Goal: Transaction & Acquisition: Book appointment/travel/reservation

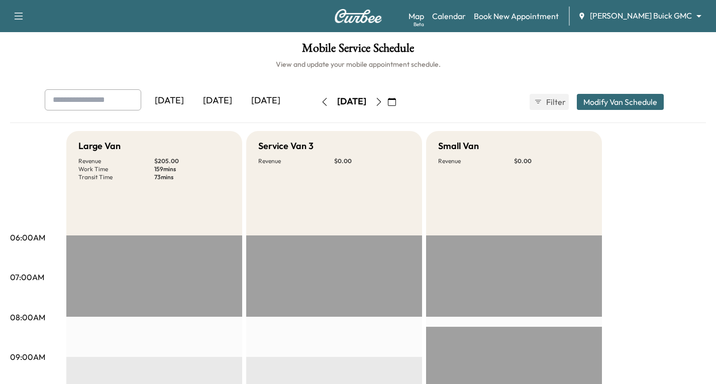
scroll to position [100, 0]
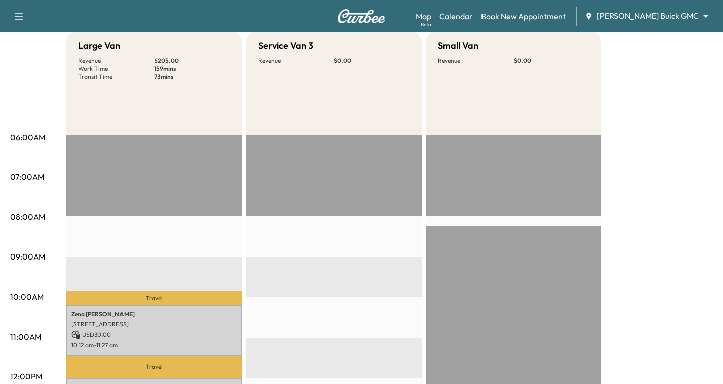
click at [699, 18] on body "Support Log Out Map Beta Calendar Book New Appointment [PERSON_NAME] Buick GMC …" at bounding box center [361, 92] width 723 height 384
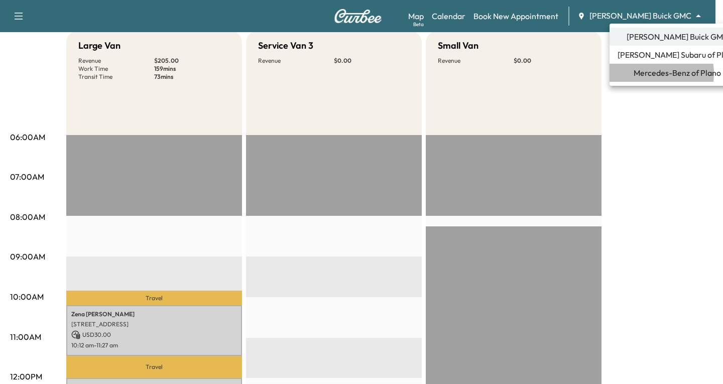
click at [648, 74] on span "Mercedes-Benz of Plano" at bounding box center [677, 73] width 87 height 12
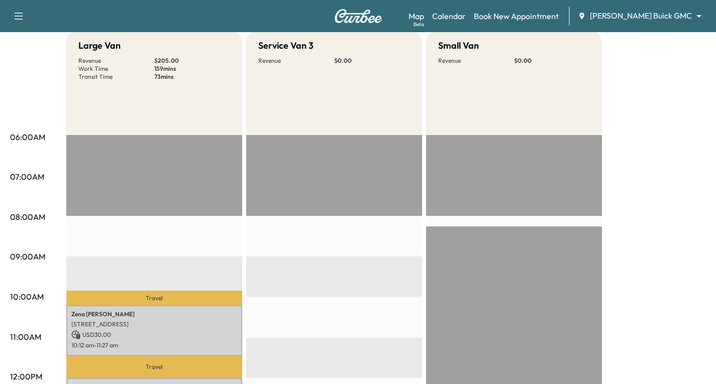
scroll to position [0, 0]
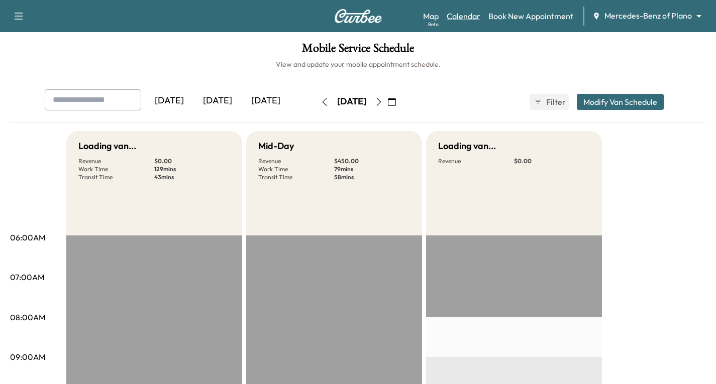
click at [468, 18] on link "Calendar" at bounding box center [464, 16] width 34 height 12
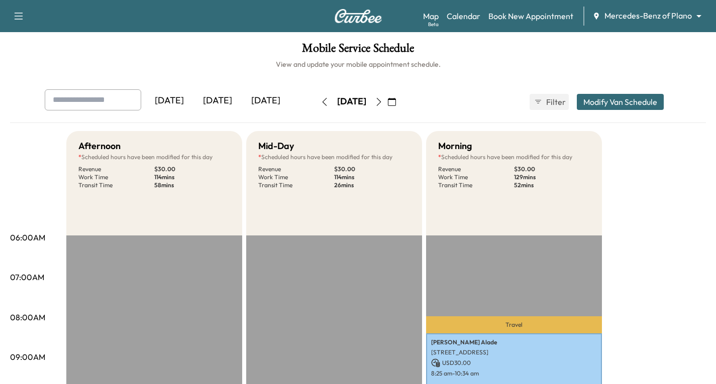
click at [381, 104] on icon "button" at bounding box center [378, 102] width 5 height 8
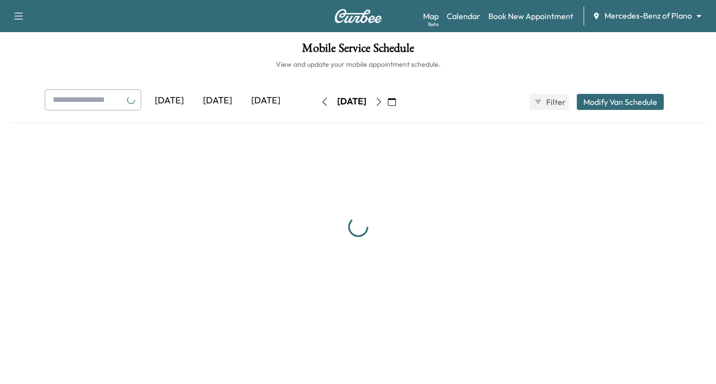
click at [396, 104] on icon "button" at bounding box center [392, 102] width 8 height 8
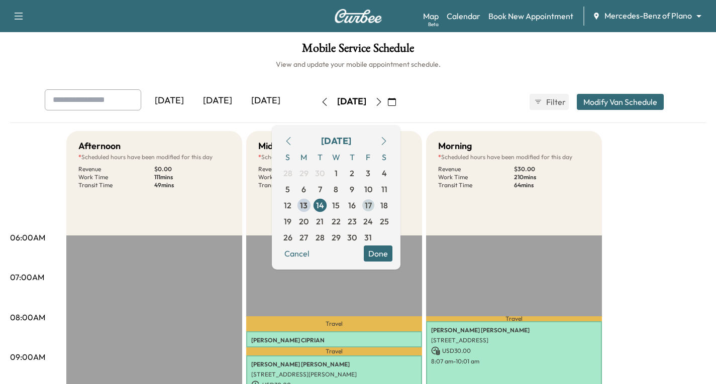
click at [372, 209] on span "17" at bounding box center [368, 205] width 7 height 12
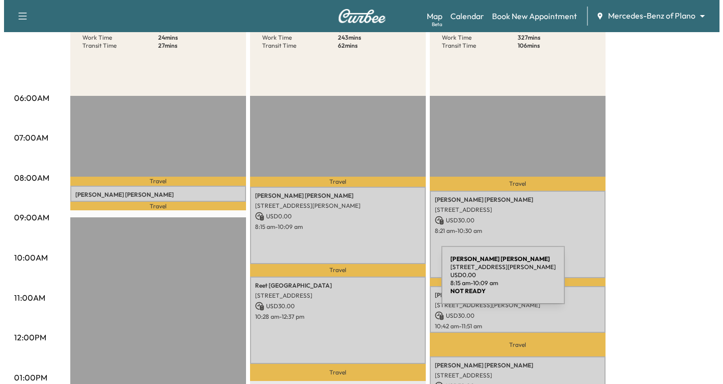
scroll to position [151, 0]
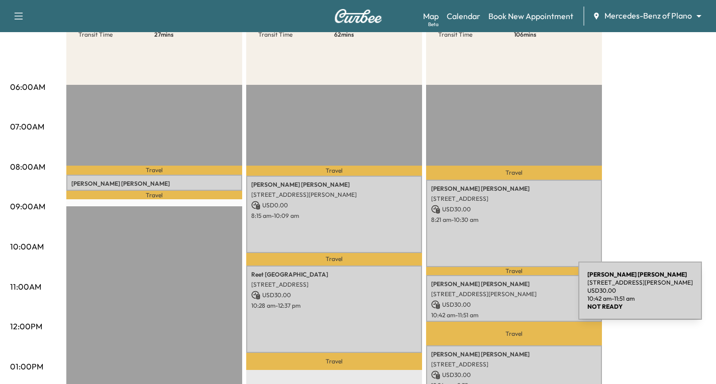
click at [503, 297] on div "[PERSON_NAME] [STREET_ADDRESS][PERSON_NAME] USD 30.00 10:42 am - 11:51 am" at bounding box center [514, 298] width 176 height 47
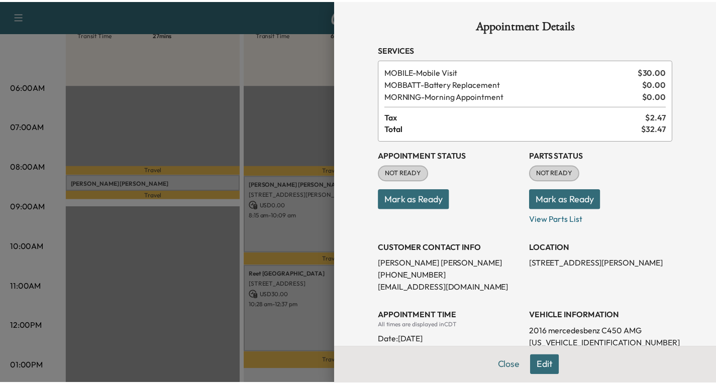
scroll to position [0, 0]
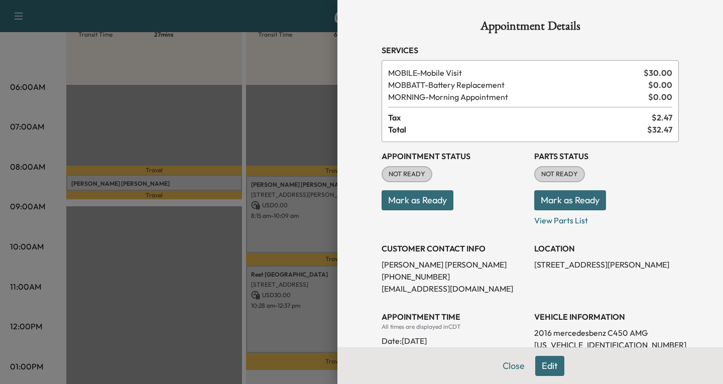
drag, startPoint x: 511, startPoint y: 367, endPoint x: 509, endPoint y: 351, distance: 16.7
click at [511, 362] on button "Close" at bounding box center [513, 366] width 35 height 20
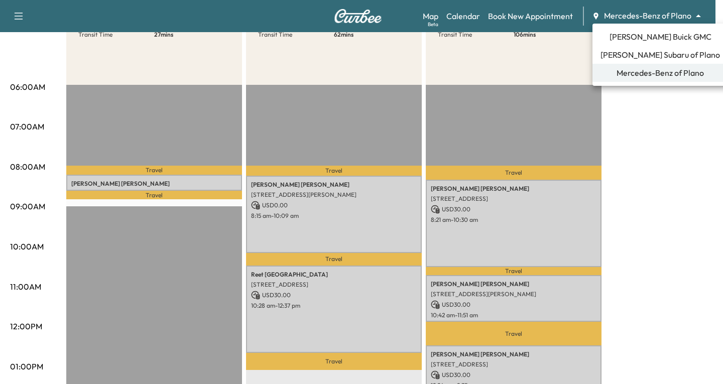
click at [700, 13] on body "Support Log Out Map Beta Calendar Book New Appointment Mercedes-Benz of Plano *…" at bounding box center [361, 41] width 723 height 384
click at [642, 35] on span "[PERSON_NAME] Buick GMC" at bounding box center [661, 37] width 102 height 12
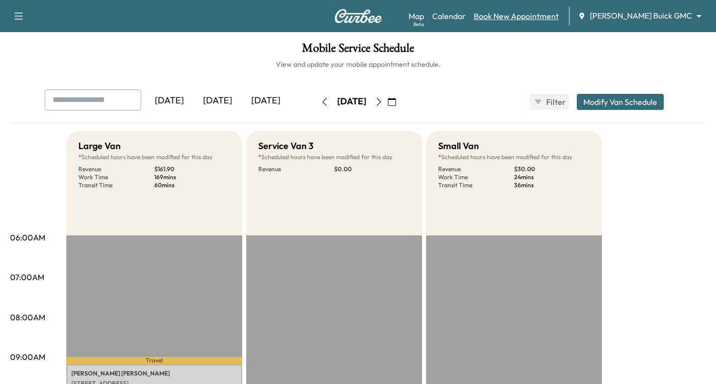
click at [547, 18] on link "Book New Appointment" at bounding box center [516, 16] width 85 height 12
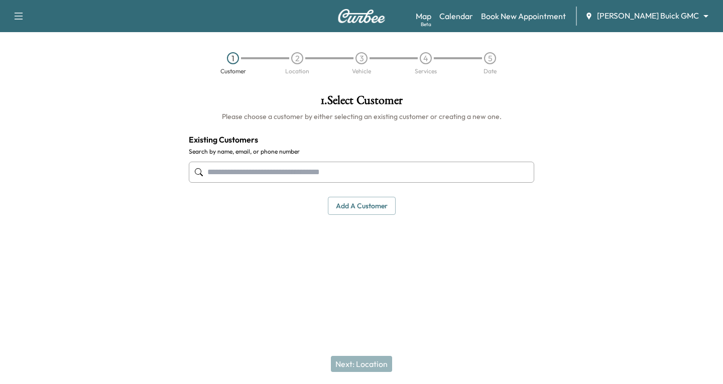
click at [213, 169] on input "text" at bounding box center [362, 172] width 346 height 21
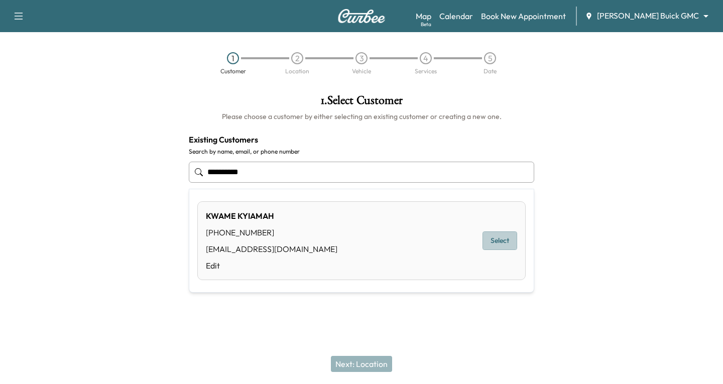
click at [508, 239] on button "Select" at bounding box center [500, 241] width 35 height 19
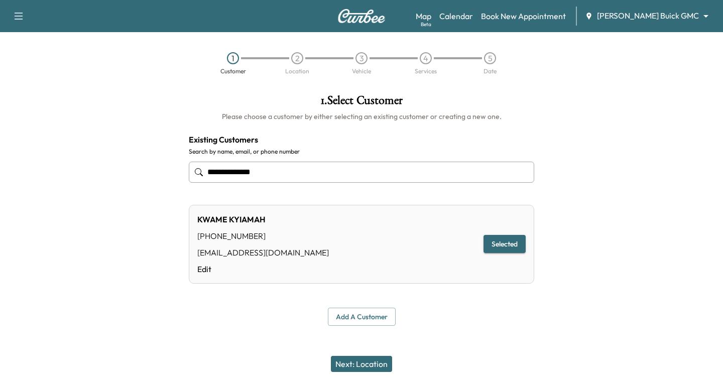
type input "**********"
click at [334, 363] on button "Next: Location" at bounding box center [361, 364] width 61 height 16
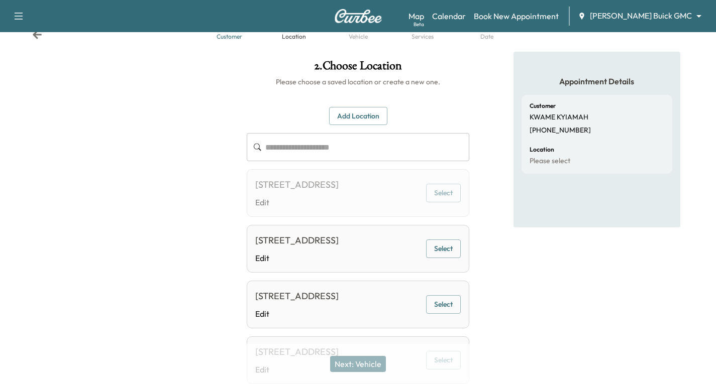
scroll to position [50, 0]
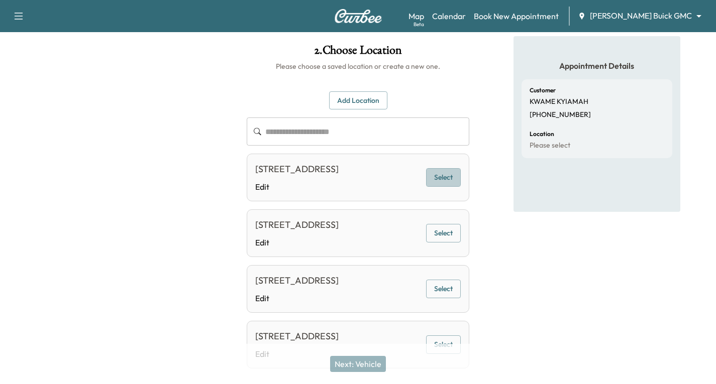
click at [449, 183] on button "Select" at bounding box center [443, 177] width 35 height 19
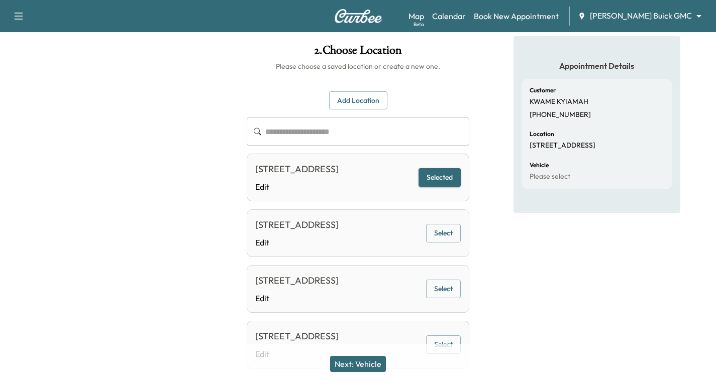
click at [364, 365] on button "Next: Vehicle" at bounding box center [358, 364] width 56 height 16
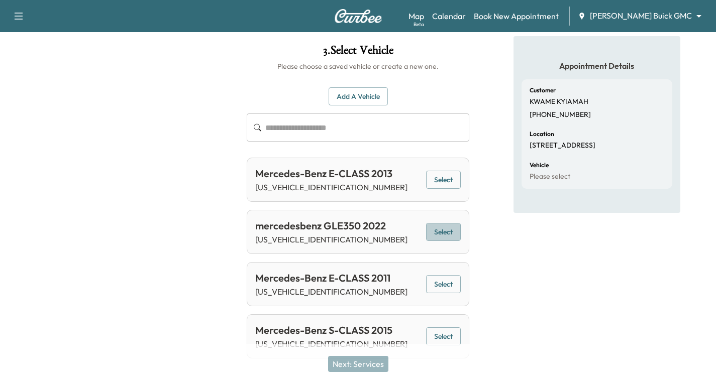
click at [446, 232] on button "Select" at bounding box center [443, 232] width 35 height 19
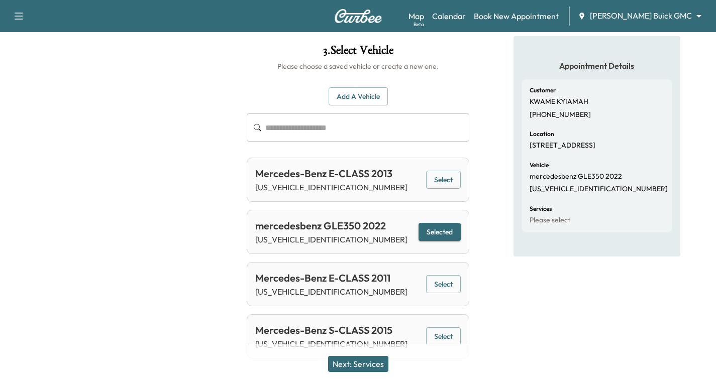
click at [379, 362] on button "Next: Services" at bounding box center [358, 364] width 60 height 16
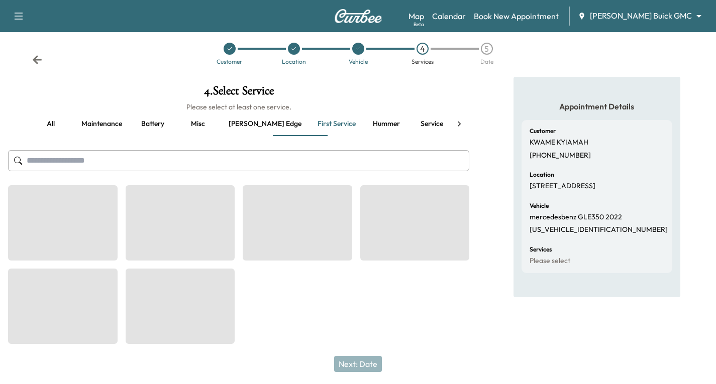
scroll to position [0, 0]
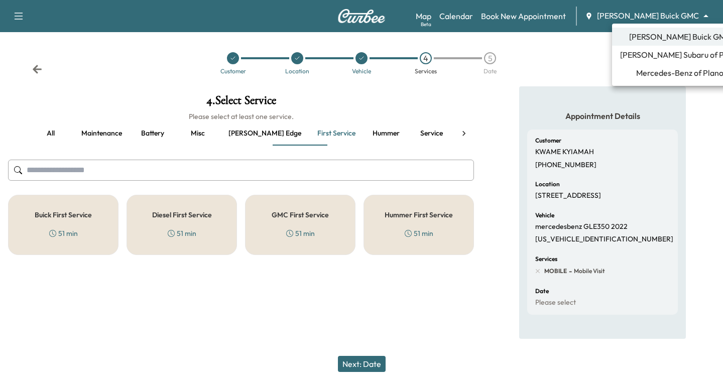
click at [706, 17] on body "Support Log Out Map Beta Calendar Book New Appointment [PERSON_NAME] Buick GMC …" at bounding box center [361, 192] width 723 height 384
click at [653, 72] on span "Mercedes-Benz of Plano" at bounding box center [680, 73] width 87 height 12
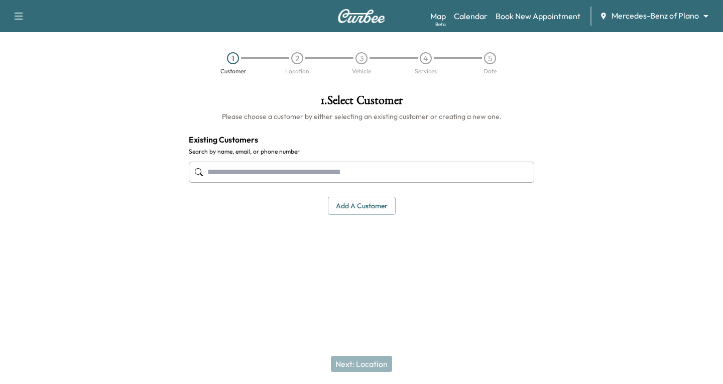
click at [228, 175] on input "text" at bounding box center [362, 172] width 346 height 21
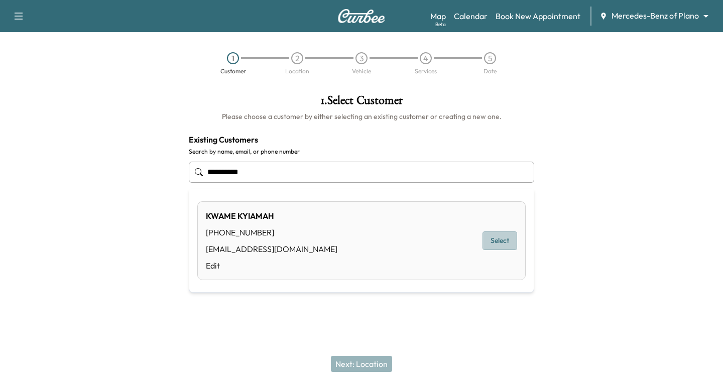
click at [491, 236] on button "Select" at bounding box center [500, 241] width 35 height 19
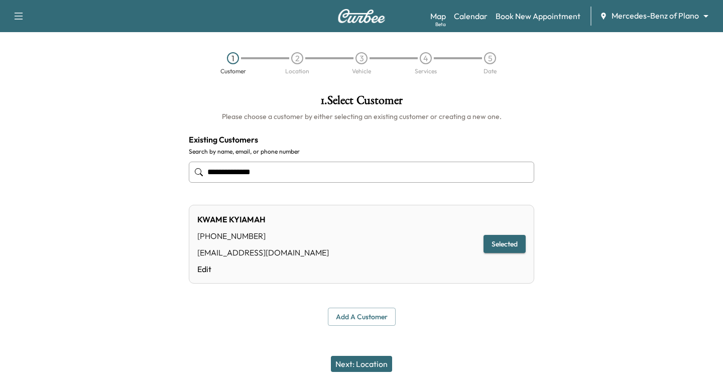
type input "**********"
click at [367, 361] on button "Next: Location" at bounding box center [361, 364] width 61 height 16
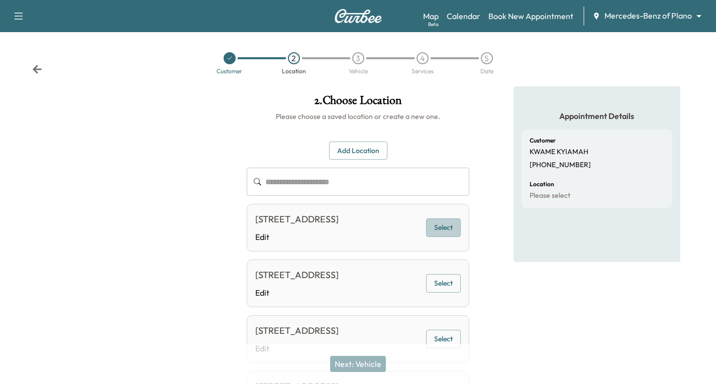
click at [451, 236] on button "Select" at bounding box center [443, 228] width 35 height 19
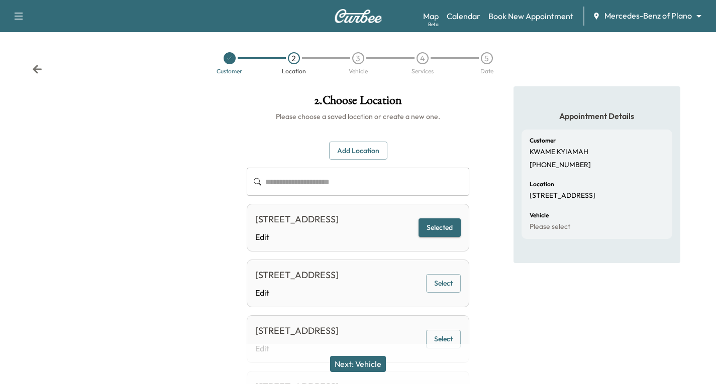
click at [364, 361] on button "Next: Vehicle" at bounding box center [358, 364] width 56 height 16
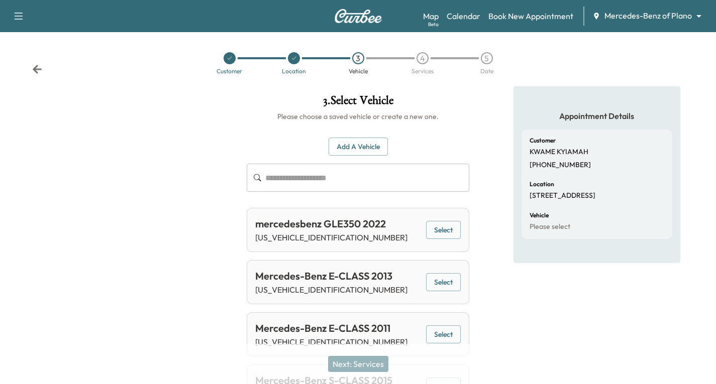
click at [444, 230] on button "Select" at bounding box center [443, 230] width 35 height 19
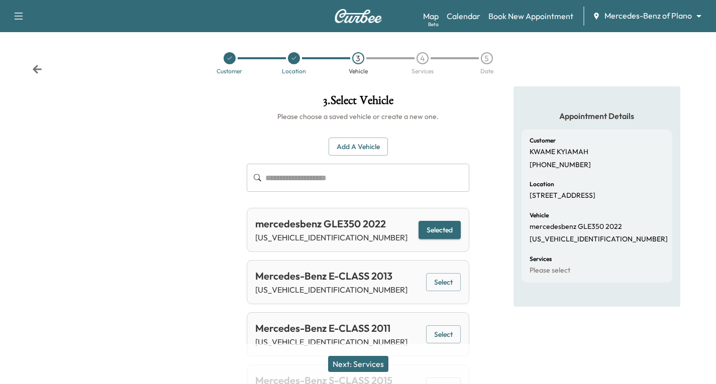
click at [344, 359] on button "Next: Services" at bounding box center [358, 364] width 60 height 16
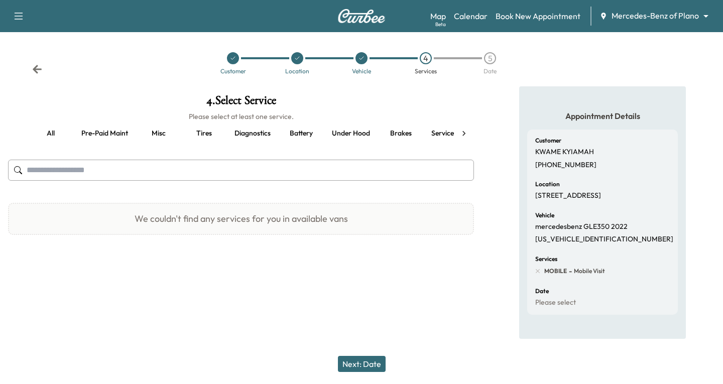
click at [117, 132] on button "Pre-paid maint" at bounding box center [104, 134] width 63 height 24
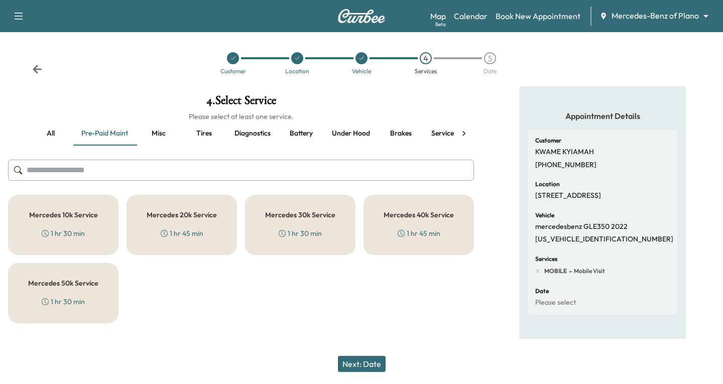
click at [416, 231] on div "1 hr 45 min" at bounding box center [419, 234] width 43 height 10
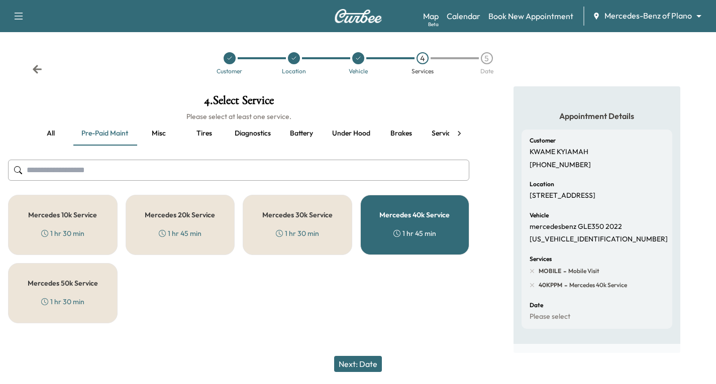
click at [362, 366] on button "Next: Date" at bounding box center [358, 364] width 48 height 16
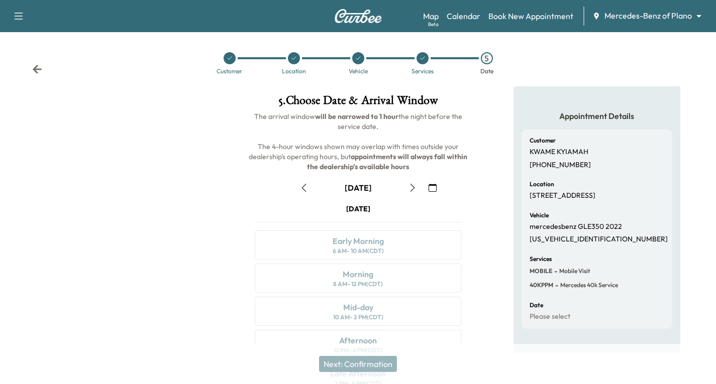
click at [433, 189] on icon "button" at bounding box center [433, 188] width 8 height 8
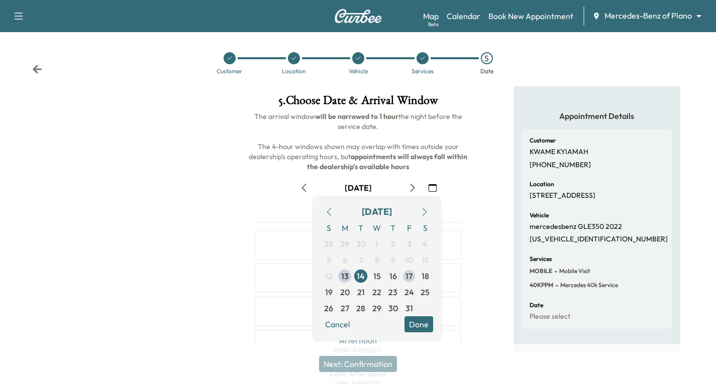
click at [404, 274] on span "17" at bounding box center [409, 276] width 16 height 16
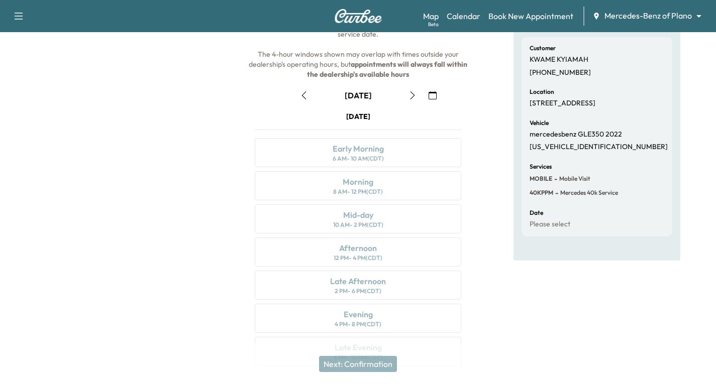
scroll to position [68, 0]
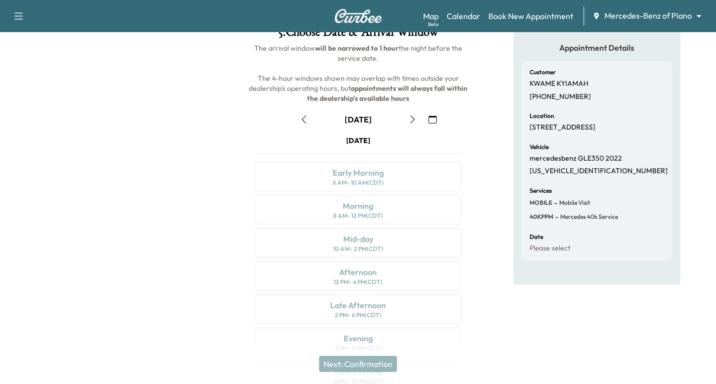
click at [432, 121] on icon "button" at bounding box center [433, 120] width 8 height 8
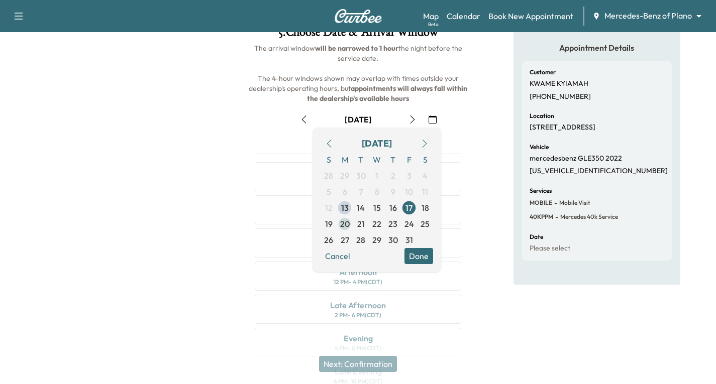
click at [345, 222] on span "20" at bounding box center [345, 224] width 10 height 12
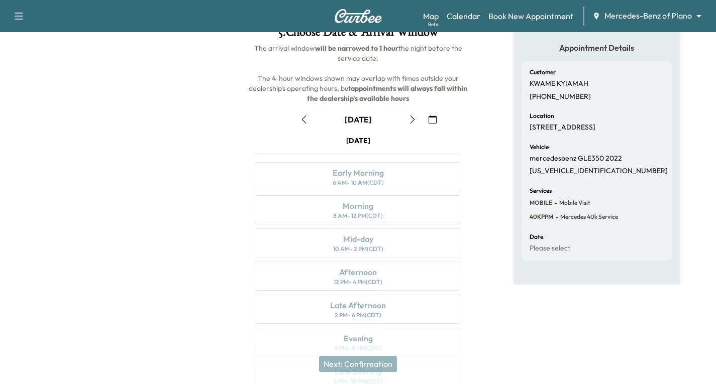
click at [432, 119] on icon "button" at bounding box center [433, 120] width 8 height 8
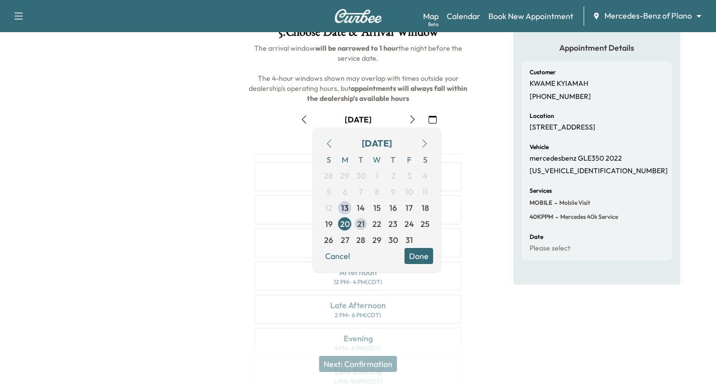
click at [362, 225] on span "21" at bounding box center [361, 224] width 8 height 12
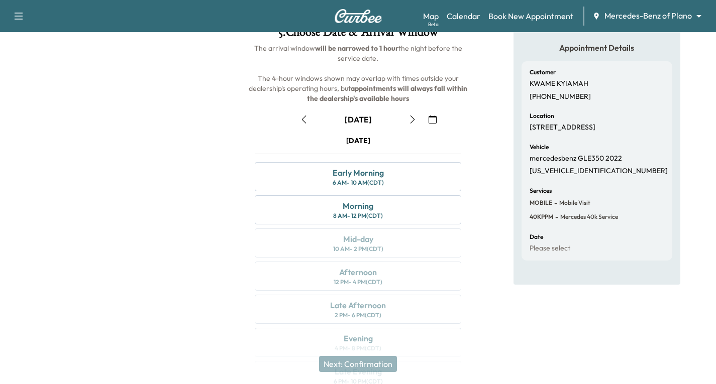
click at [410, 118] on icon "button" at bounding box center [412, 120] width 8 height 8
click at [410, 123] on icon "button" at bounding box center [412, 120] width 5 height 8
click at [410, 125] on button "button" at bounding box center [412, 120] width 17 height 16
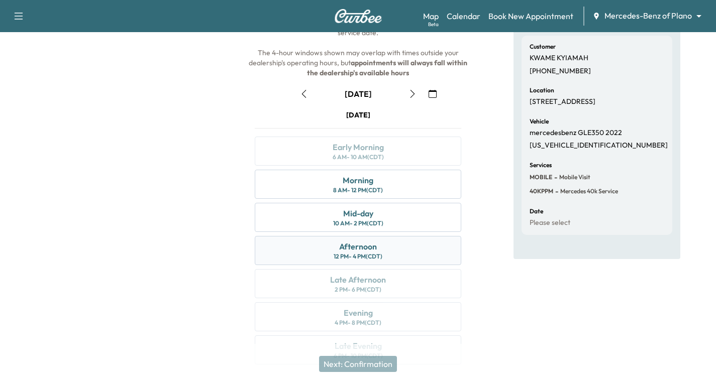
scroll to position [119, 0]
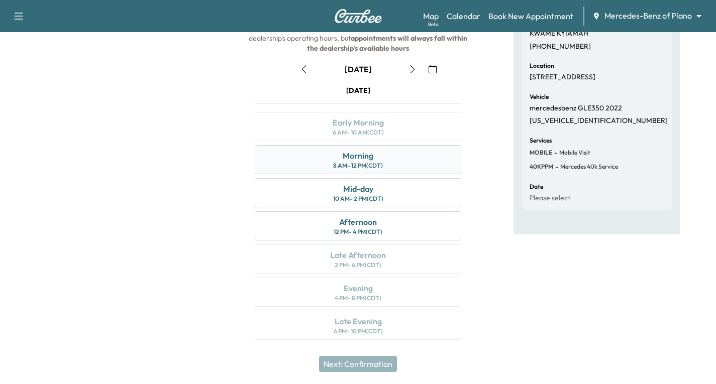
click at [406, 158] on div "Morning 8 AM - 12 PM (CDT)" at bounding box center [358, 159] width 206 height 29
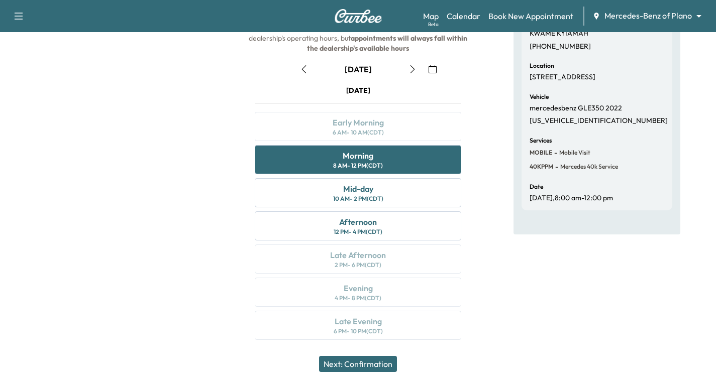
click at [361, 363] on button "Next: Confirmation" at bounding box center [358, 364] width 78 height 16
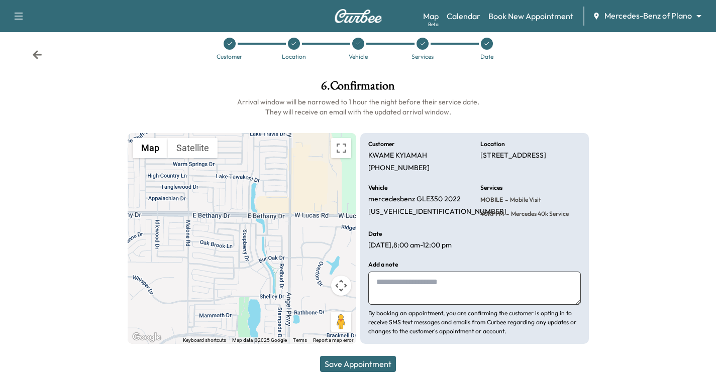
click at [372, 362] on button "Save Appointment" at bounding box center [358, 364] width 76 height 16
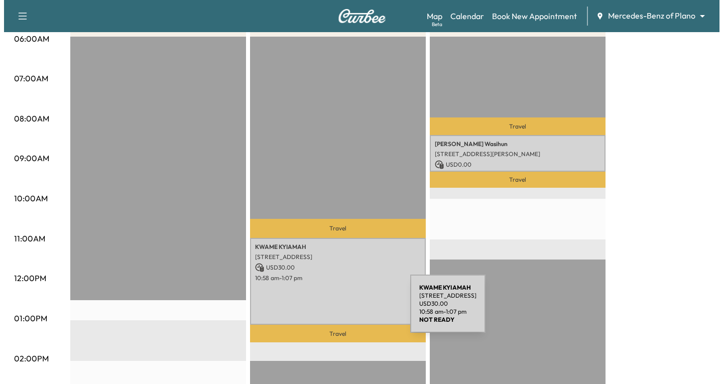
scroll to position [201, 0]
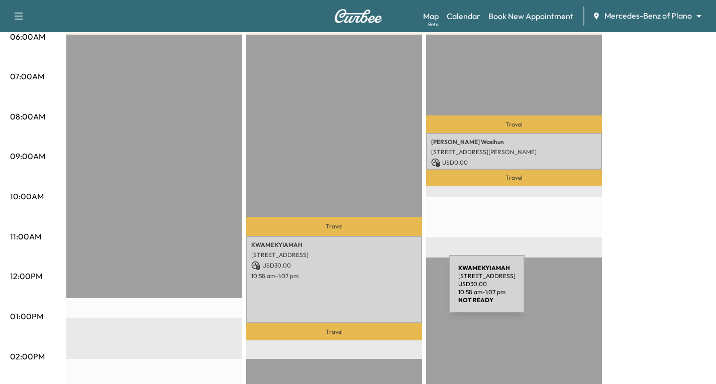
drag, startPoint x: 395, startPoint y: 282, endPoint x: 374, endPoint y: 290, distance: 22.6
click at [374, 290] on div "[PERSON_NAME] [STREET_ADDRESS] USD 30.00 10:58 am - 1:07 pm" at bounding box center [334, 279] width 176 height 87
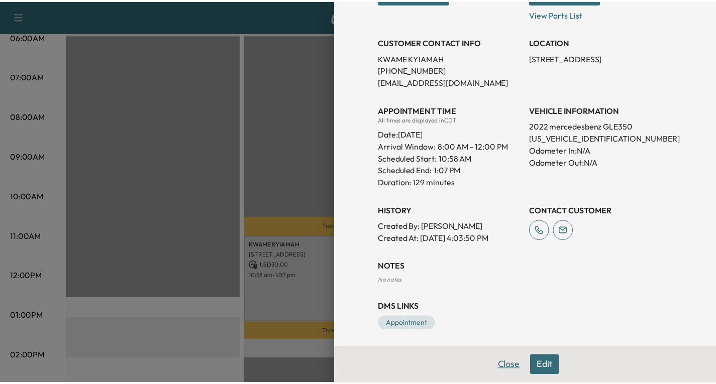
scroll to position [198, 0]
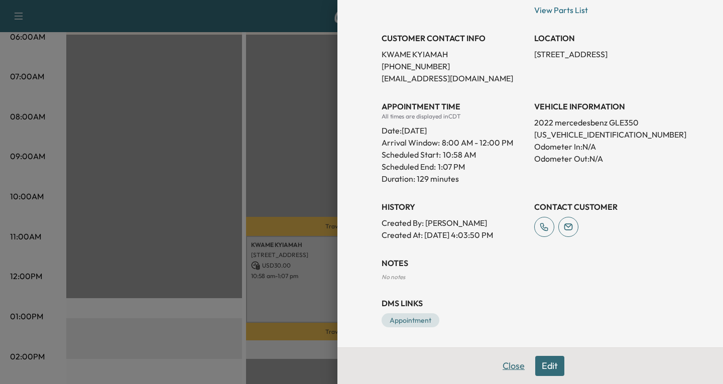
click at [499, 370] on button "Close" at bounding box center [513, 366] width 35 height 20
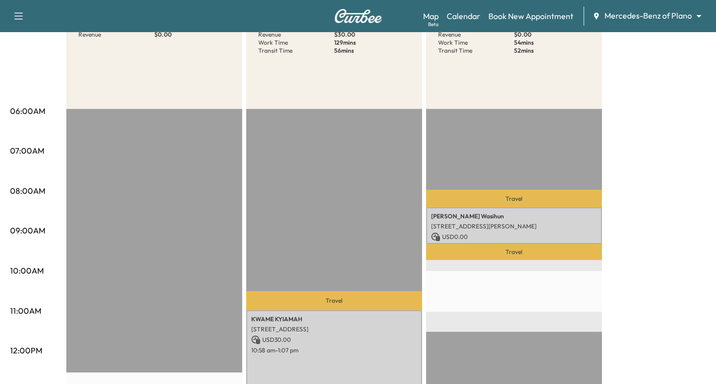
scroll to position [0, 0]
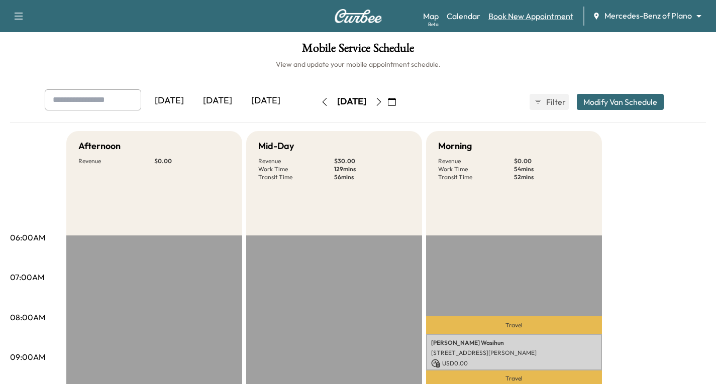
click at [506, 14] on link "Book New Appointment" at bounding box center [530, 16] width 85 height 12
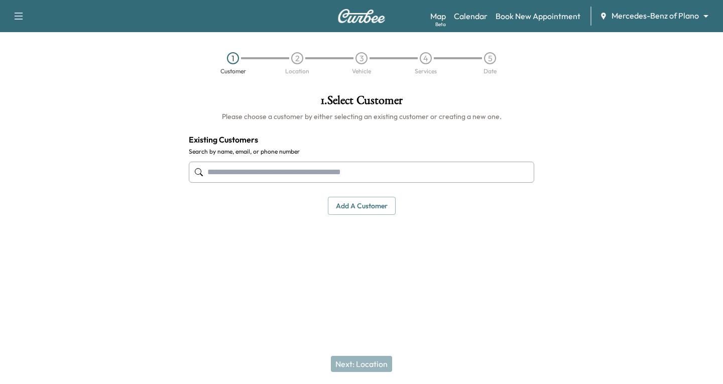
click at [222, 173] on input "text" at bounding box center [362, 172] width 346 height 21
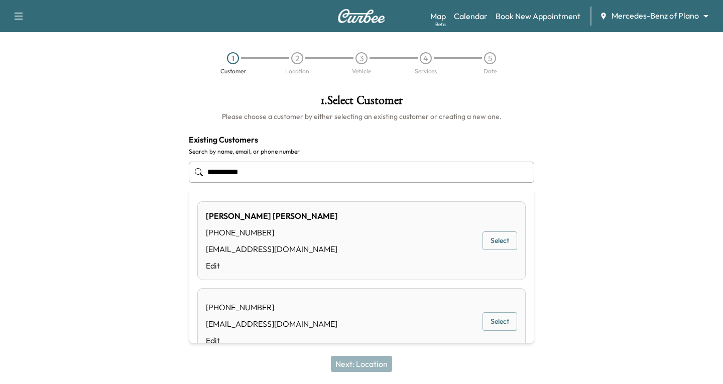
click at [495, 240] on button "Select" at bounding box center [500, 241] width 35 height 19
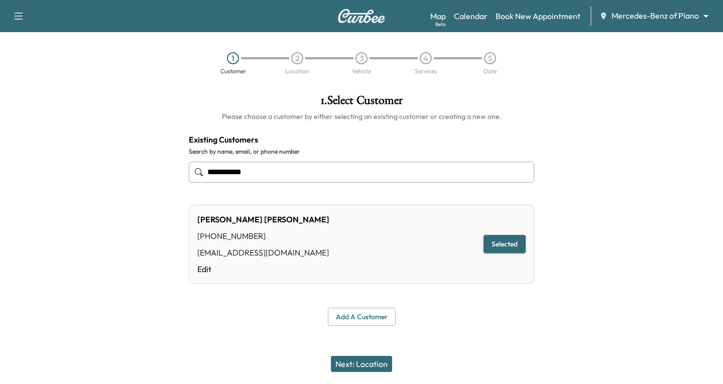
type input "**********"
click at [349, 363] on button "Next: Location" at bounding box center [361, 364] width 61 height 16
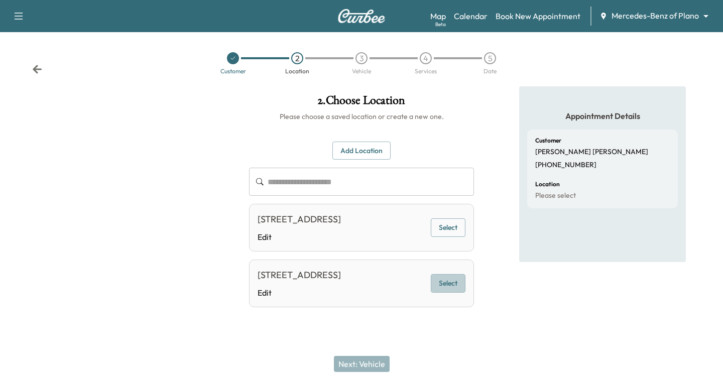
click at [455, 293] on button "Select" at bounding box center [448, 283] width 35 height 19
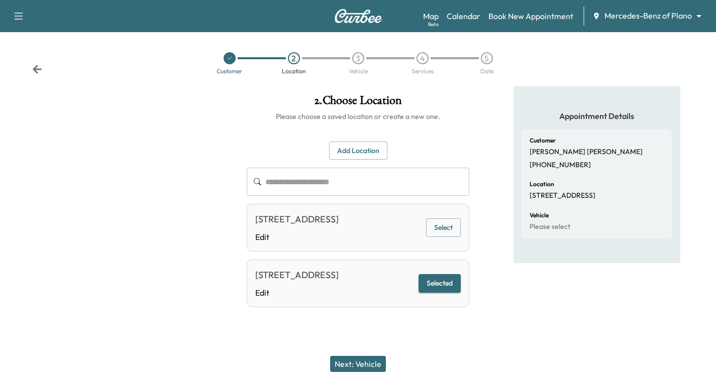
click at [377, 364] on button "Next: Vehicle" at bounding box center [358, 364] width 56 height 16
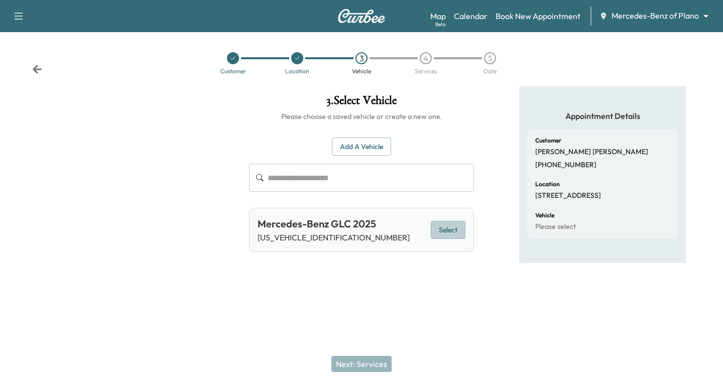
click at [442, 226] on button "Select" at bounding box center [448, 230] width 35 height 19
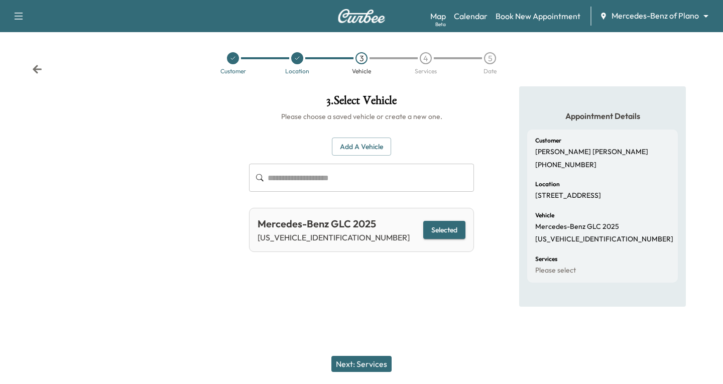
click at [367, 363] on button "Next: Services" at bounding box center [362, 364] width 60 height 16
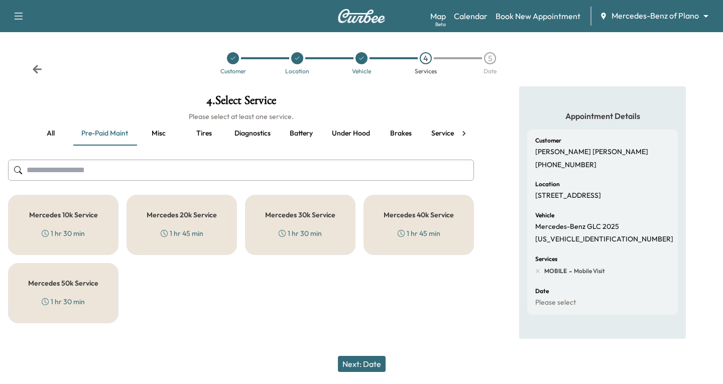
click at [85, 223] on div "Mercedes 10k Service 1 hr 30 min" at bounding box center [63, 225] width 111 height 60
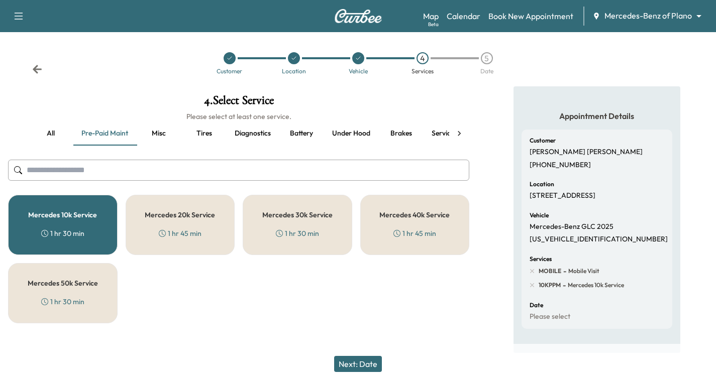
click at [367, 367] on button "Next: Date" at bounding box center [358, 364] width 48 height 16
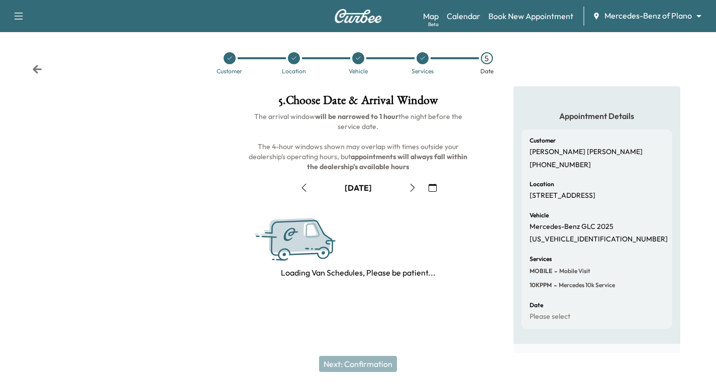
scroll to position [1, 0]
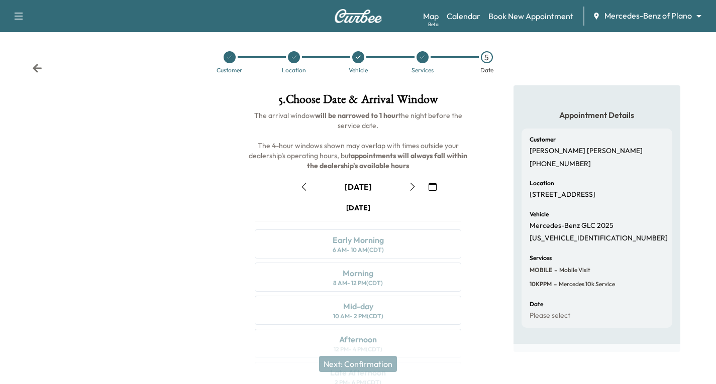
click at [434, 186] on icon "button" at bounding box center [433, 187] width 8 height 8
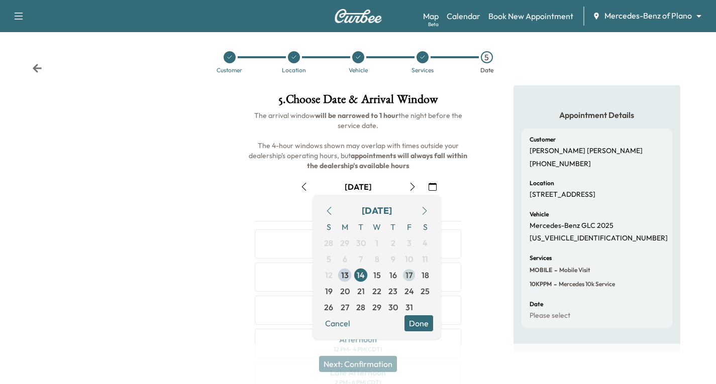
click at [408, 276] on span "17" at bounding box center [408, 275] width 7 height 12
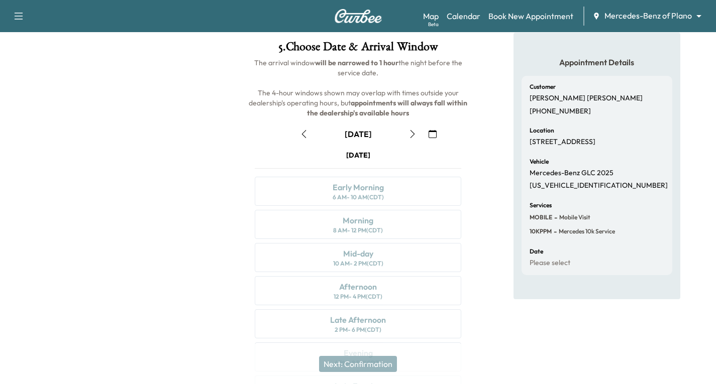
scroll to position [119, 0]
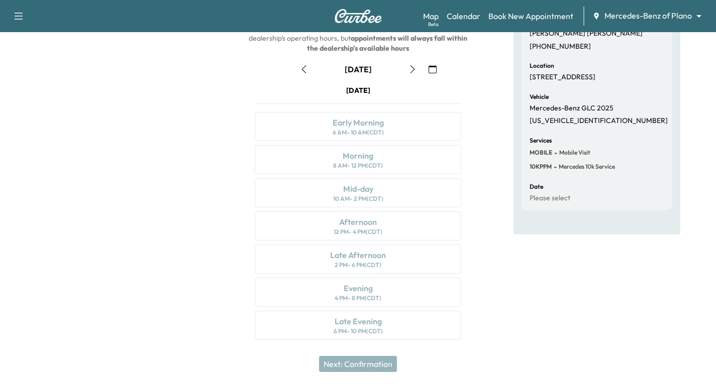
click at [300, 72] on icon "button" at bounding box center [304, 69] width 8 height 8
click at [302, 71] on icon "button" at bounding box center [304, 69] width 8 height 8
click at [432, 72] on icon "button" at bounding box center [433, 69] width 8 height 8
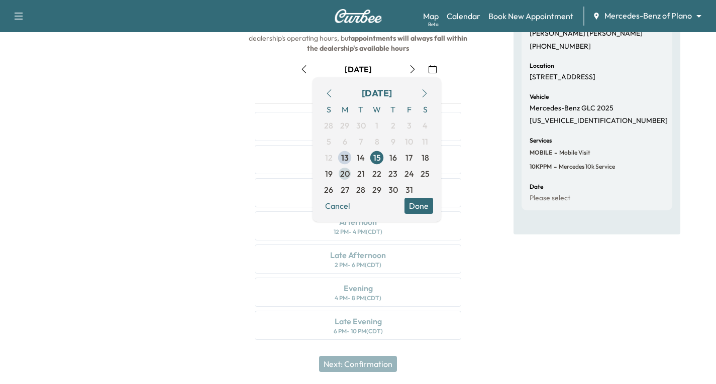
click at [344, 172] on span "20" at bounding box center [345, 174] width 10 height 12
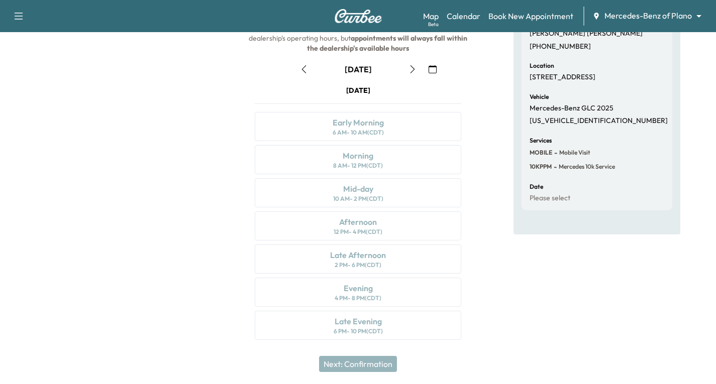
click at [411, 68] on icon "button" at bounding box center [412, 69] width 8 height 8
click at [415, 157] on div "Morning 8 AM - 12 PM (CDT)" at bounding box center [358, 159] width 206 height 29
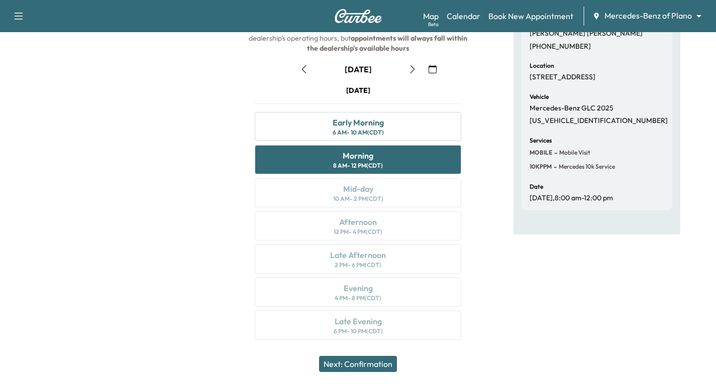
click at [373, 363] on button "Next: Confirmation" at bounding box center [358, 364] width 78 height 16
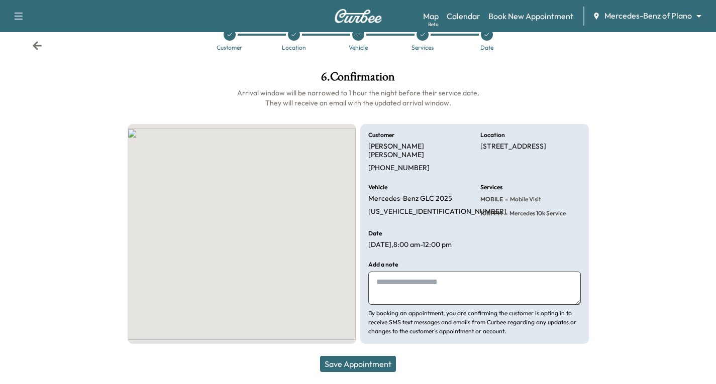
scroll to position [15, 0]
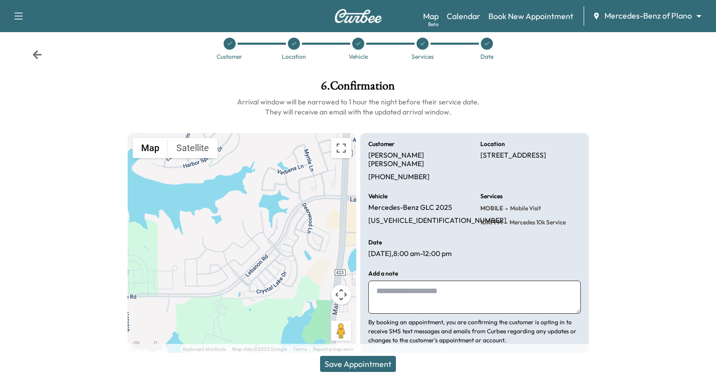
click at [343, 362] on button "Save Appointment" at bounding box center [358, 364] width 76 height 16
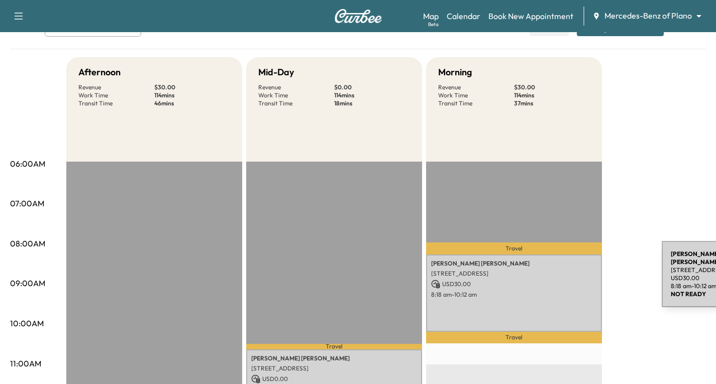
scroll to position [50, 0]
